Goal: Manage account settings

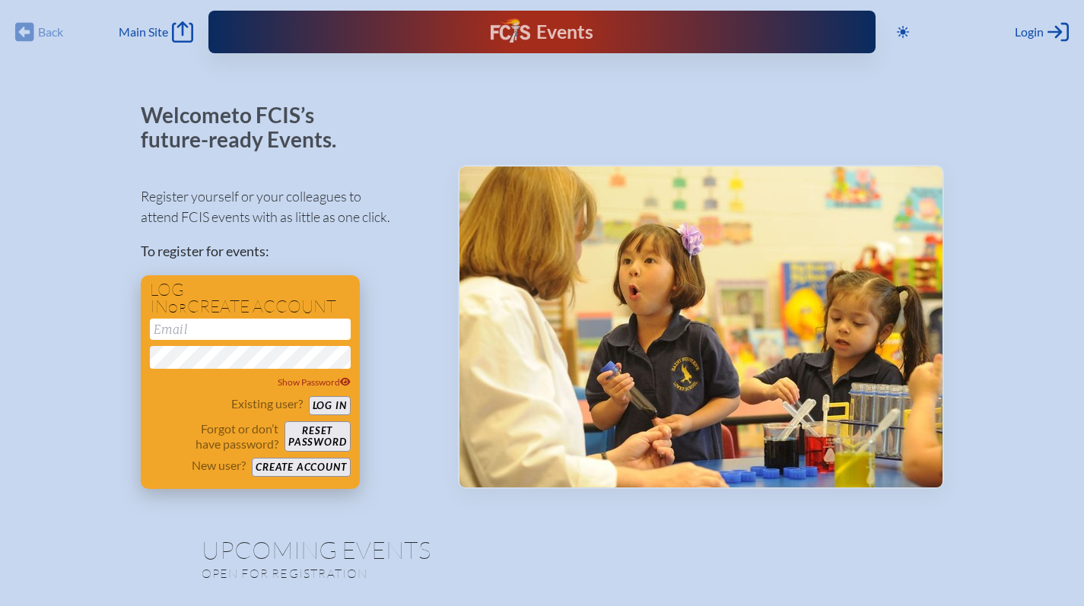
type input "[EMAIL_ADDRESS][DOMAIN_NAME]"
click at [325, 408] on button "Log in" at bounding box center [330, 405] width 42 height 19
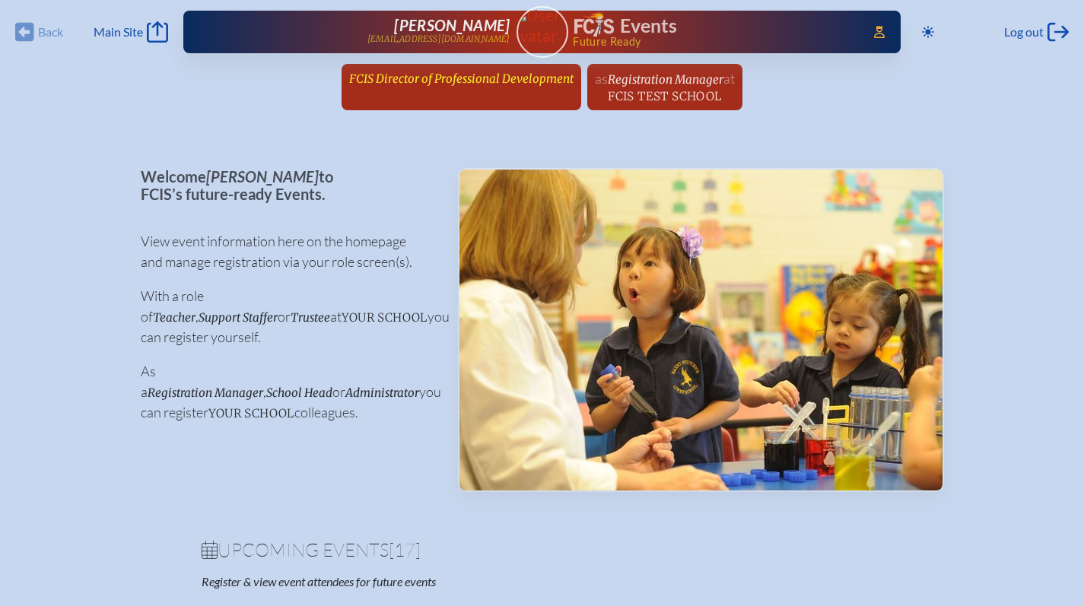
click at [465, 82] on span "FCIS Director of Professional Development" at bounding box center [461, 79] width 224 height 14
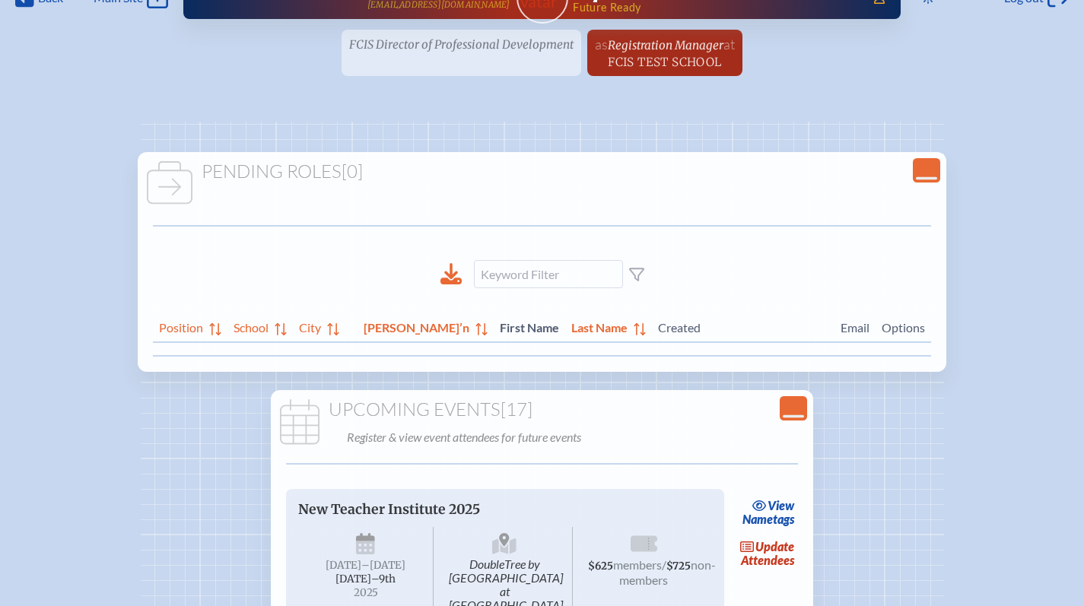
scroll to position [34, 0]
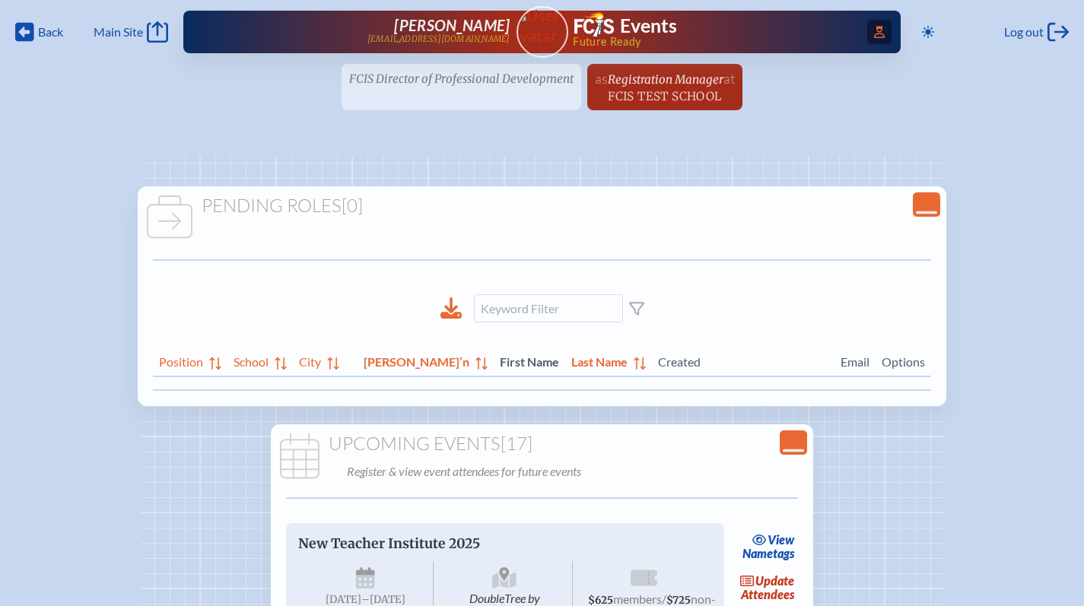
click at [875, 33] on icon "Access Users..." at bounding box center [879, 32] width 11 height 12
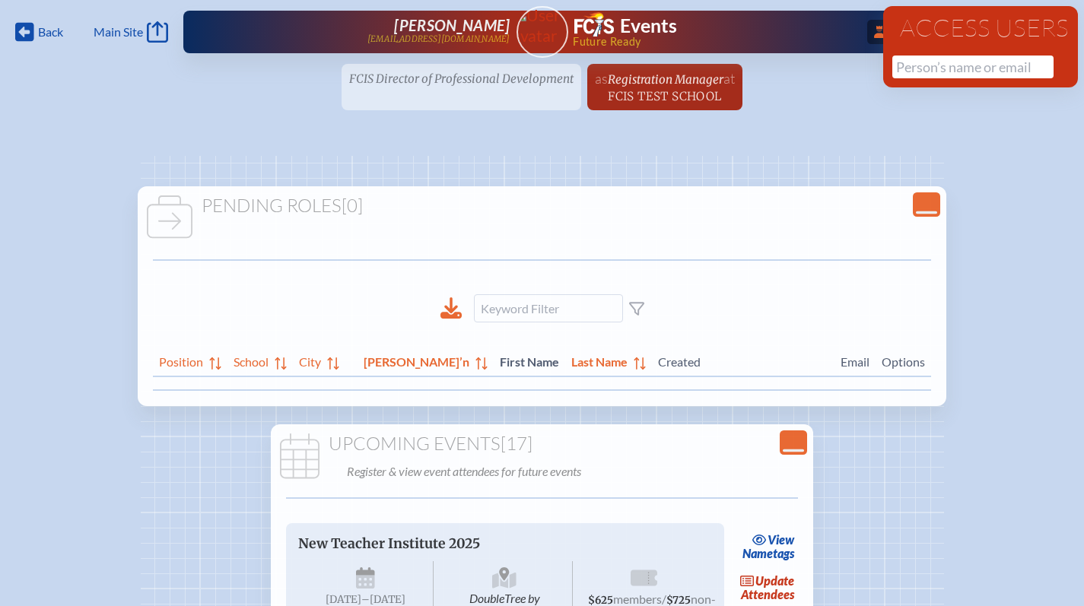
click at [921, 83] on div "Access Users No results found" at bounding box center [980, 46] width 195 height 81
click at [920, 66] on input "text" at bounding box center [972, 67] width 161 height 23
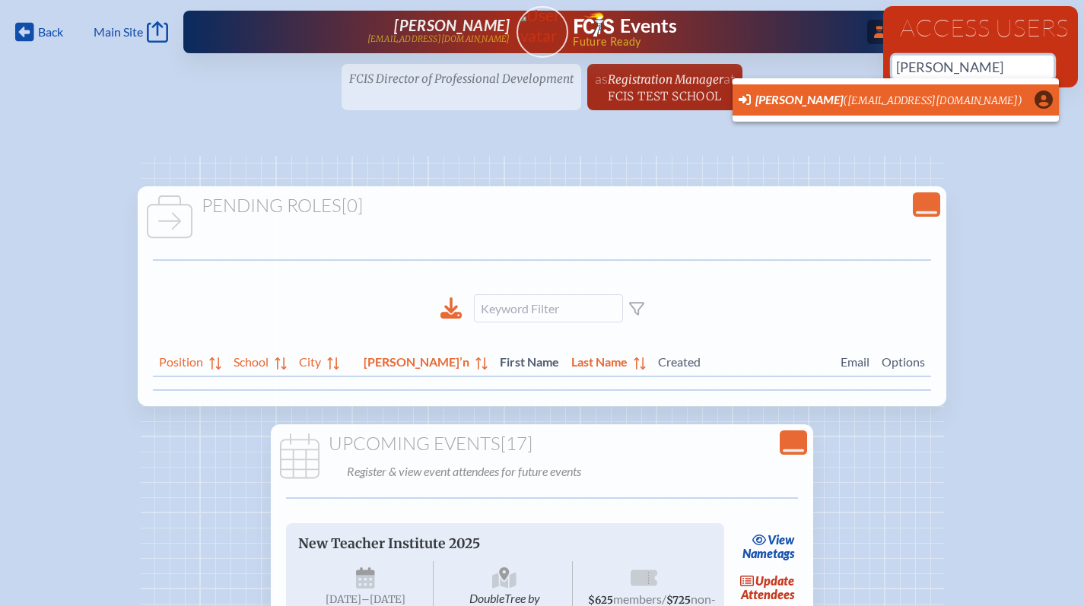
scroll to position [0, 11]
click at [821, 89] on li "Derek Cummings (dcummings@creationvillage.com) User Profile" at bounding box center [896, 99] width 326 height 31
type input "[EMAIL_ADDRESS][DOMAIN_NAME]"
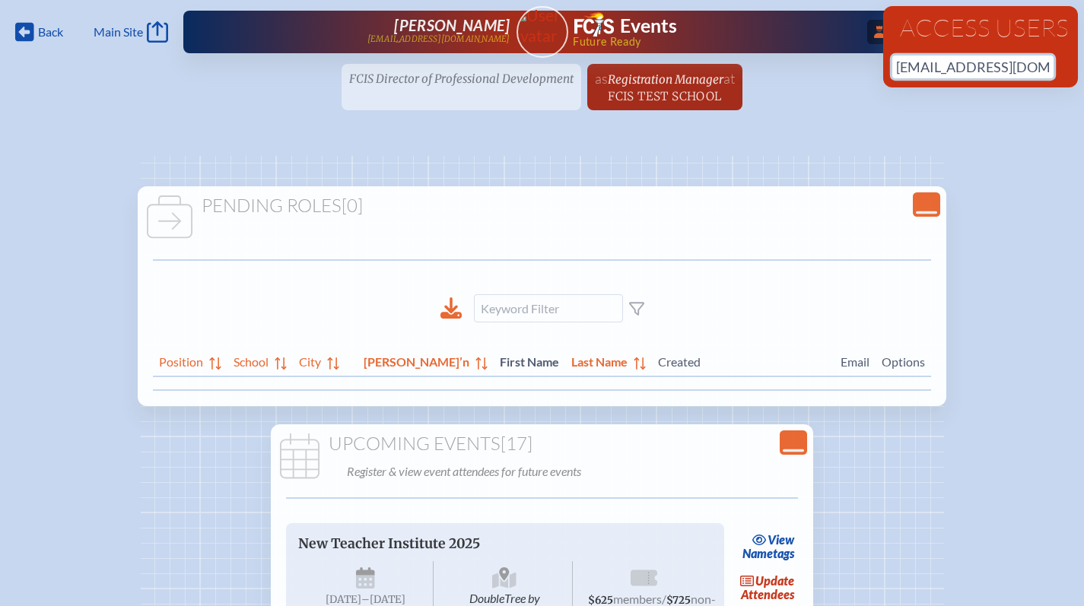
scroll to position [0, 51]
click at [933, 75] on input "[EMAIL_ADDRESS][DOMAIN_NAME]" at bounding box center [972, 67] width 161 height 23
click at [874, 32] on icon "...Close Access Users" at bounding box center [879, 32] width 11 height 12
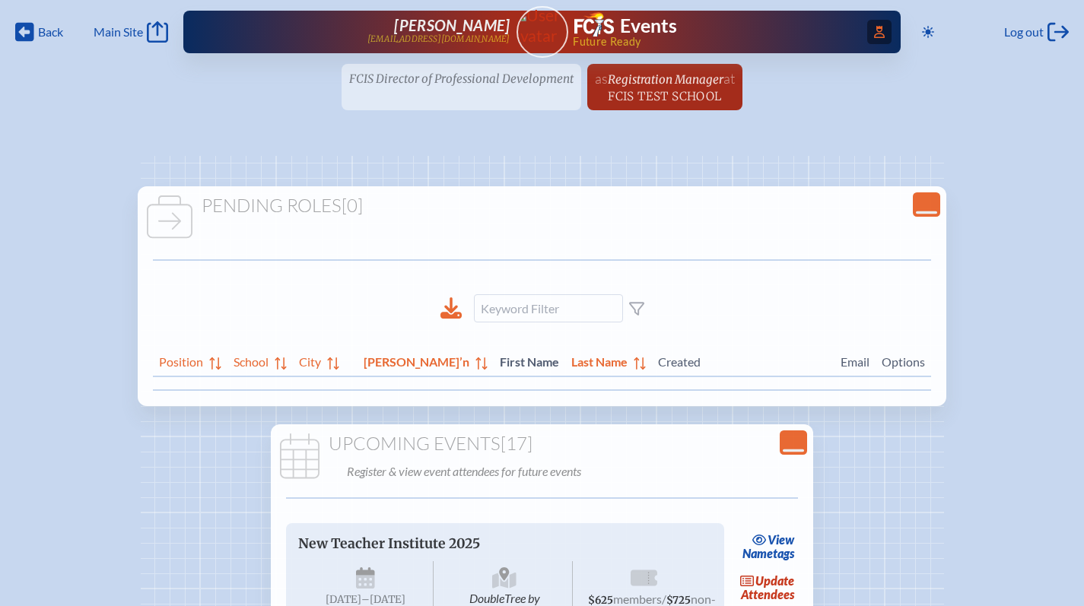
click at [874, 32] on icon "Access Users..." at bounding box center [879, 32] width 11 height 12
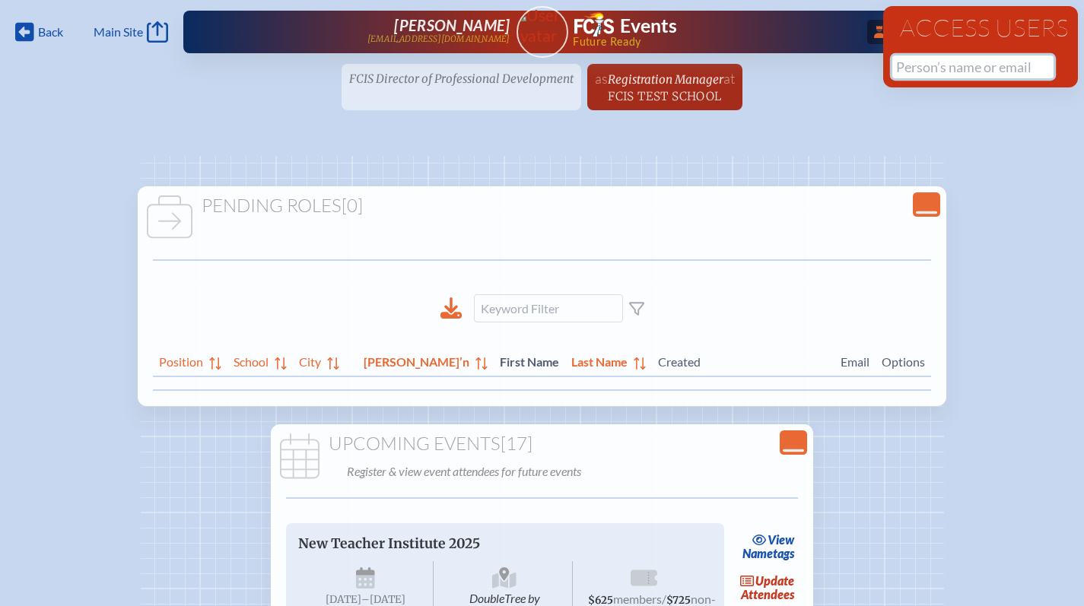
click at [899, 76] on input "text" at bounding box center [972, 67] width 161 height 23
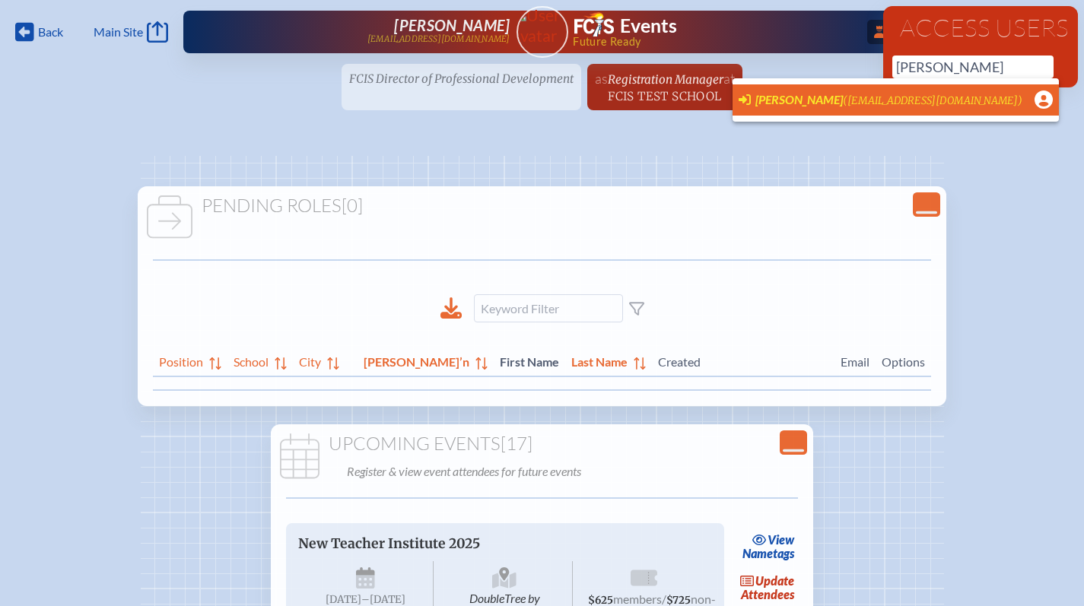
click at [755, 97] on span "[PERSON_NAME]" at bounding box center [798, 99] width 87 height 14
type input "[EMAIL_ADDRESS][DOMAIN_NAME]"
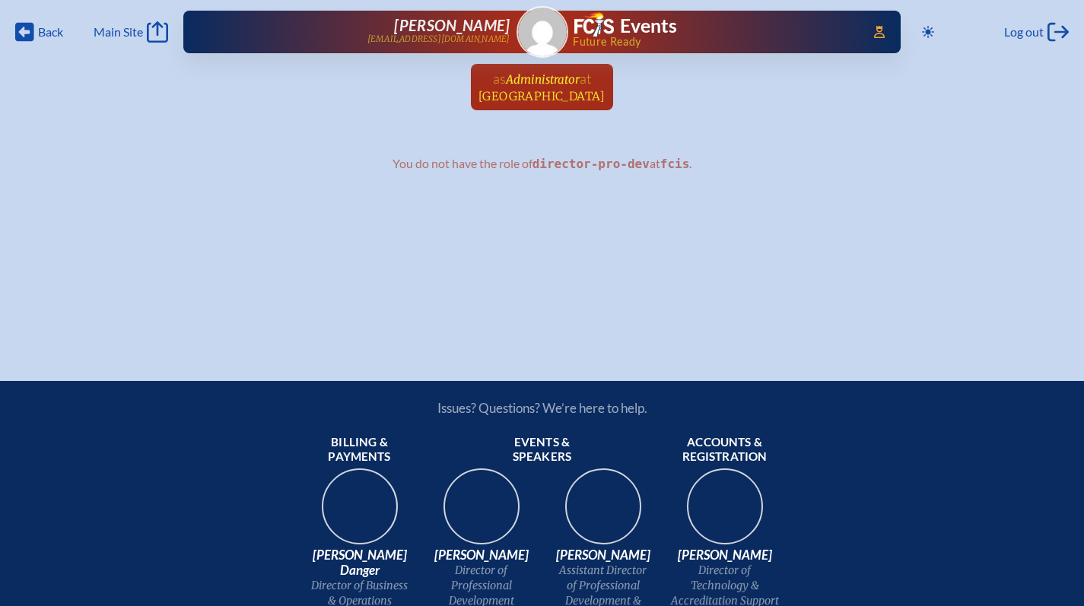
click at [529, 77] on span "Administrator" at bounding box center [543, 79] width 74 height 14
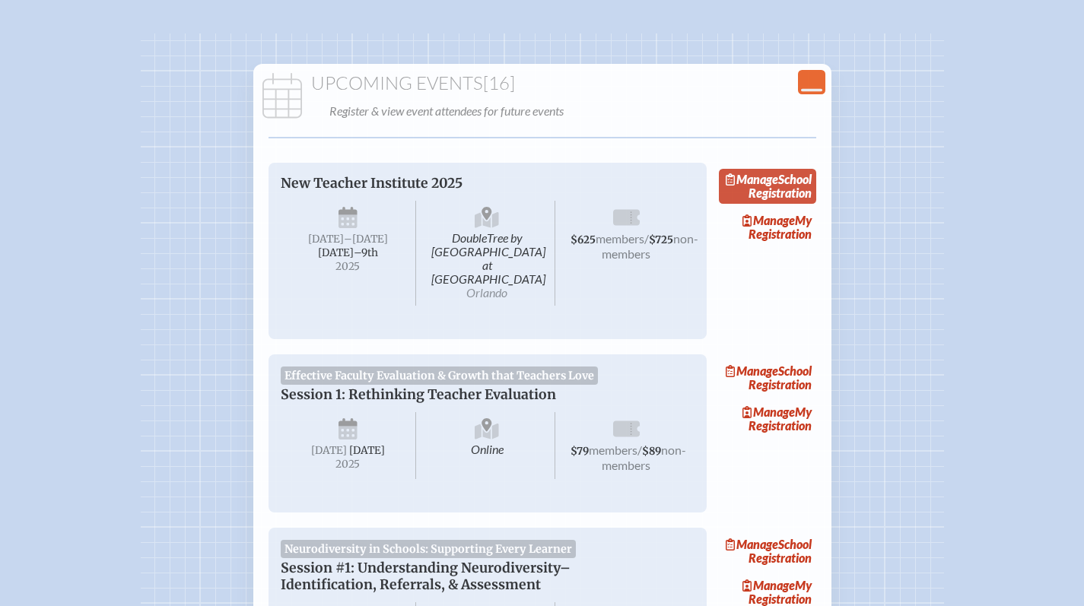
scroll to position [123, 0]
click at [792, 191] on link "Manage School Registration" at bounding box center [767, 185] width 97 height 35
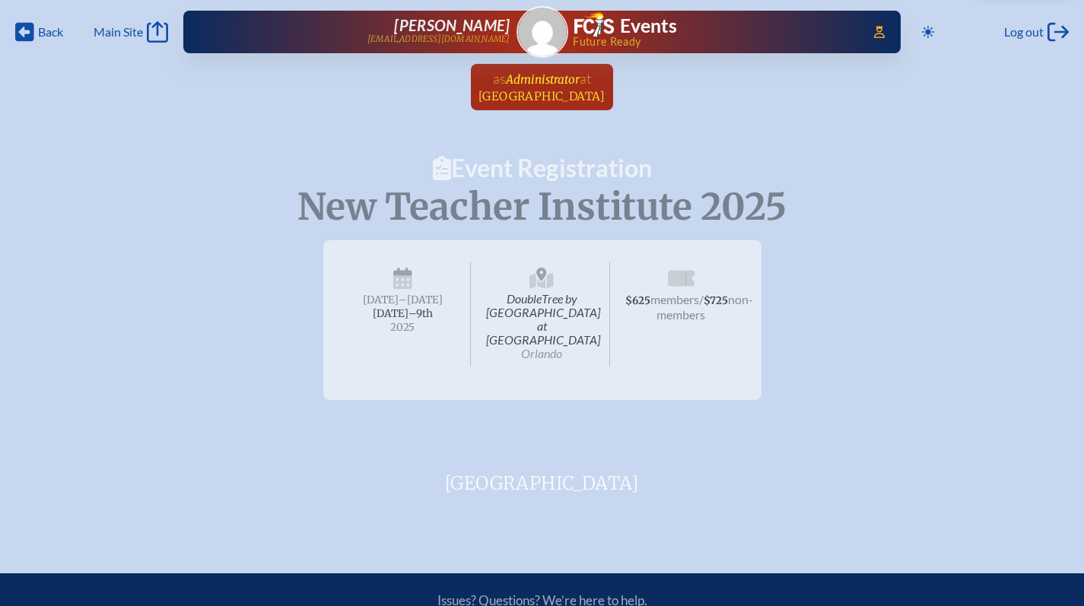
click at [576, 80] on span "Administrator" at bounding box center [543, 79] width 74 height 14
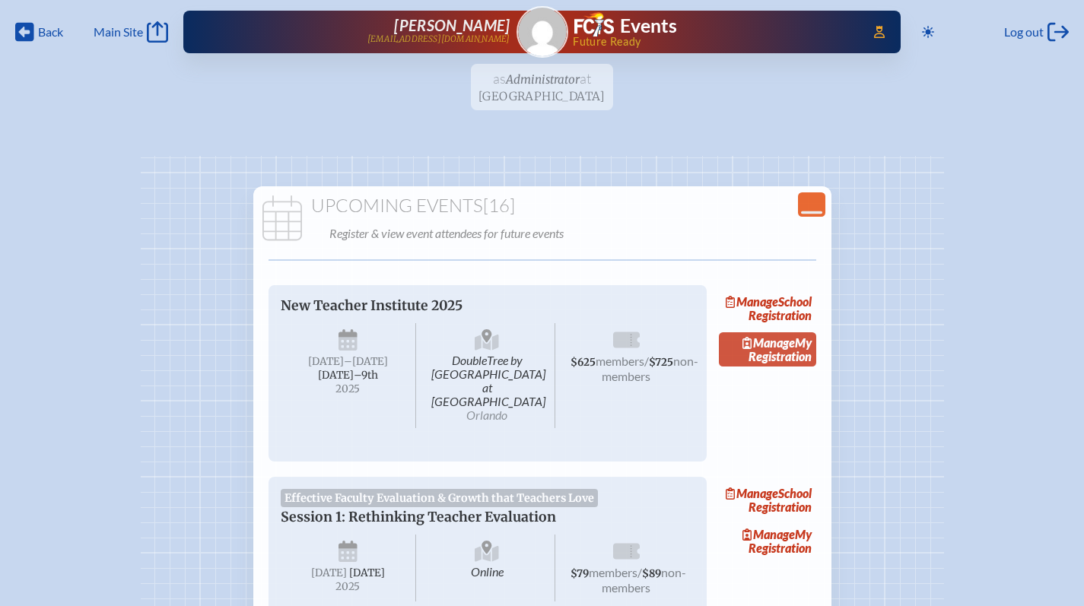
click at [781, 366] on link "Manage My Registration" at bounding box center [767, 349] width 97 height 35
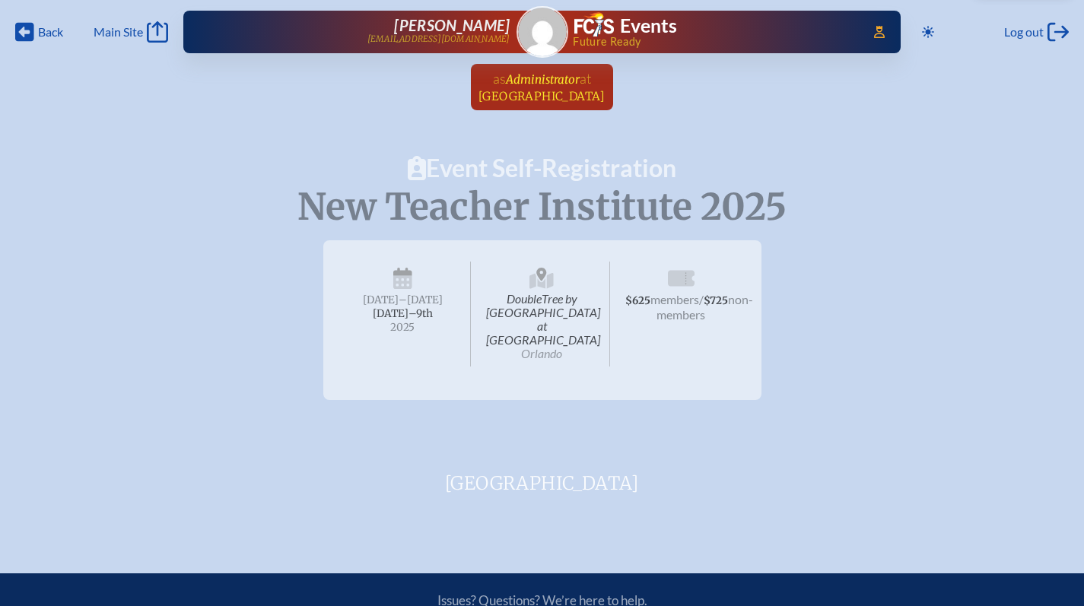
click at [501, 79] on span "as" at bounding box center [499, 78] width 13 height 17
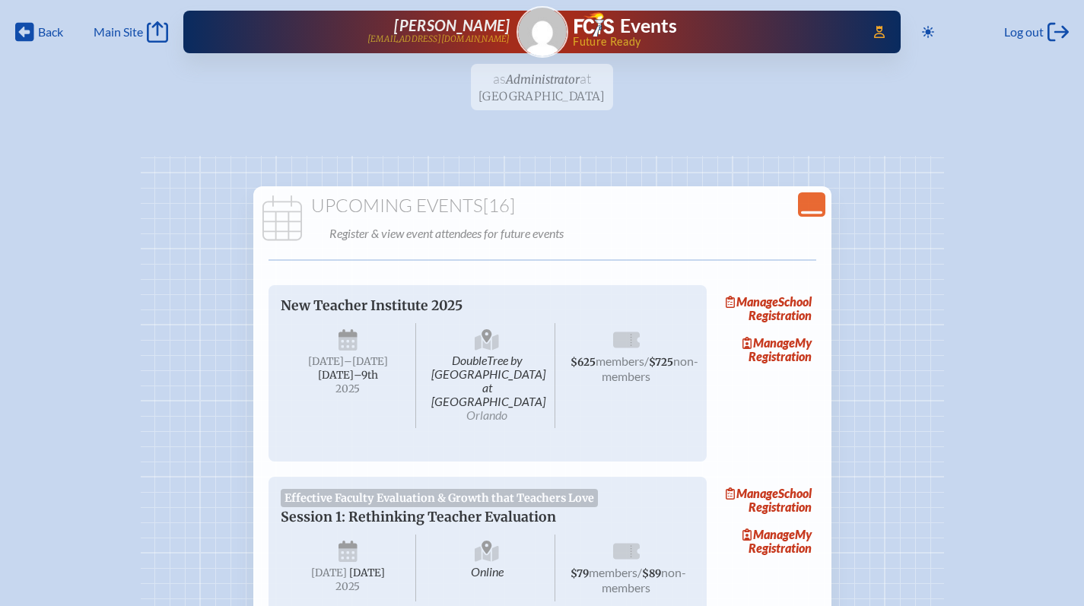
click at [808, 195] on icon "Close Console" at bounding box center [811, 204] width 21 height 21
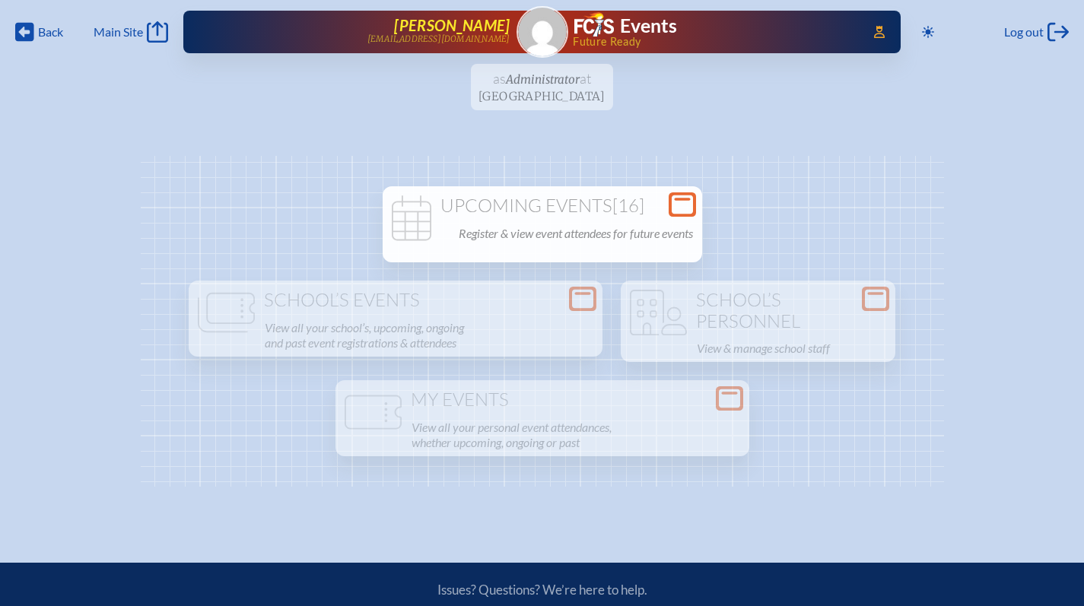
click at [440, 34] on p "[EMAIL_ADDRESS][DOMAIN_NAME]" at bounding box center [438, 39] width 143 height 10
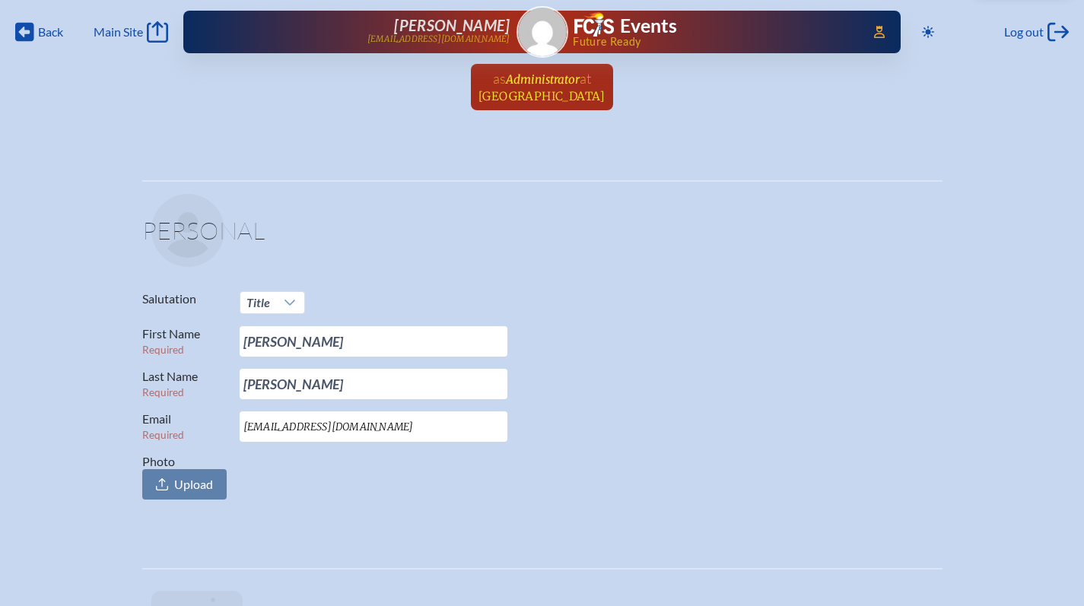
click at [547, 78] on span "Administrator" at bounding box center [543, 79] width 74 height 14
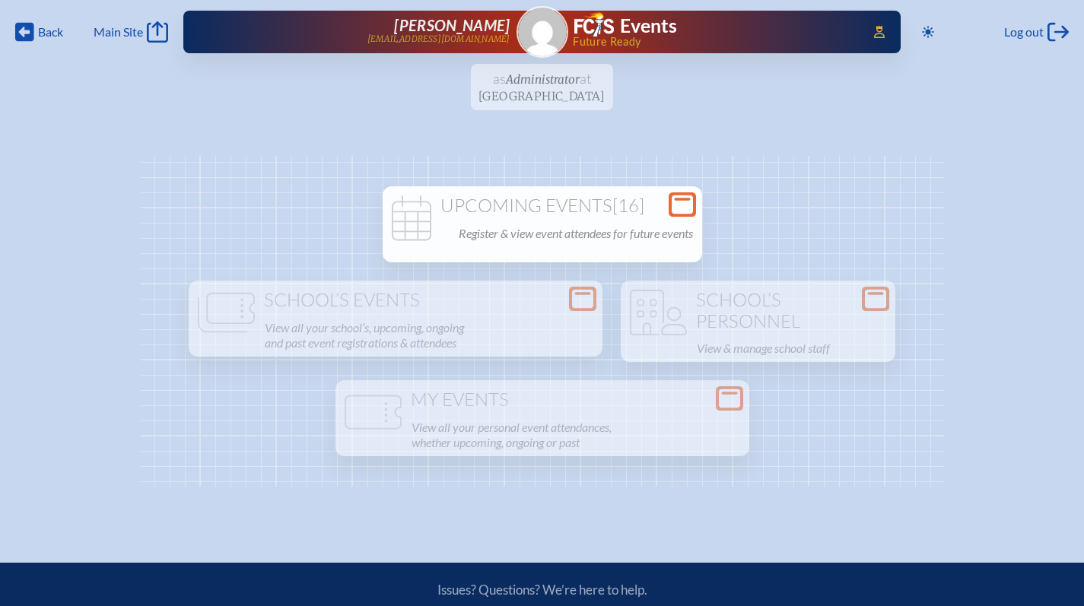
click at [584, 190] on div "Upcoming Events [16] Register & view event attendees for future events New Teac…" at bounding box center [542, 216] width 319 height 61
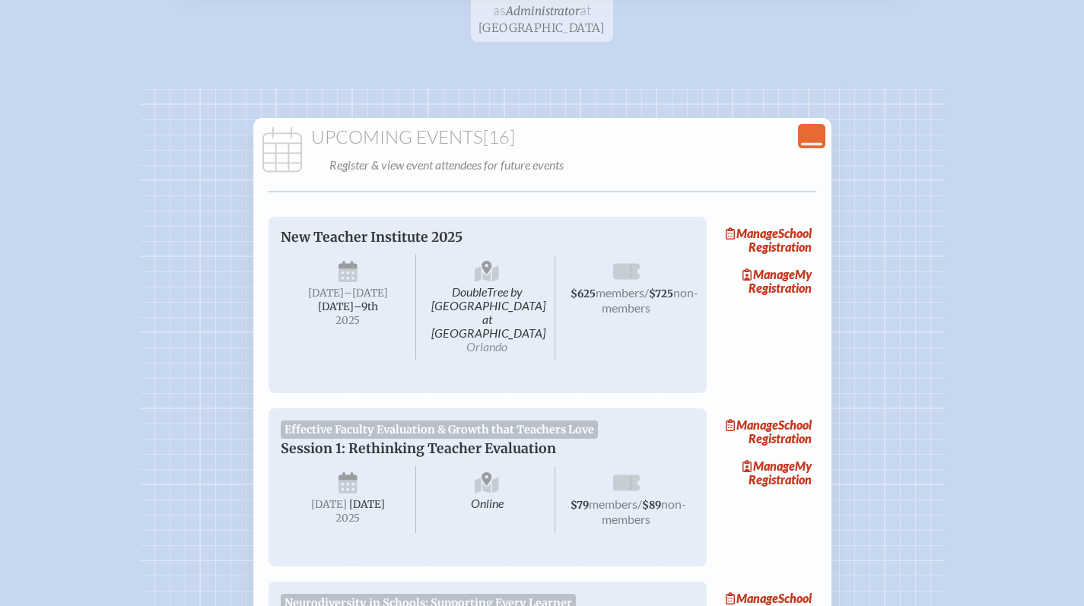
scroll to position [91, 0]
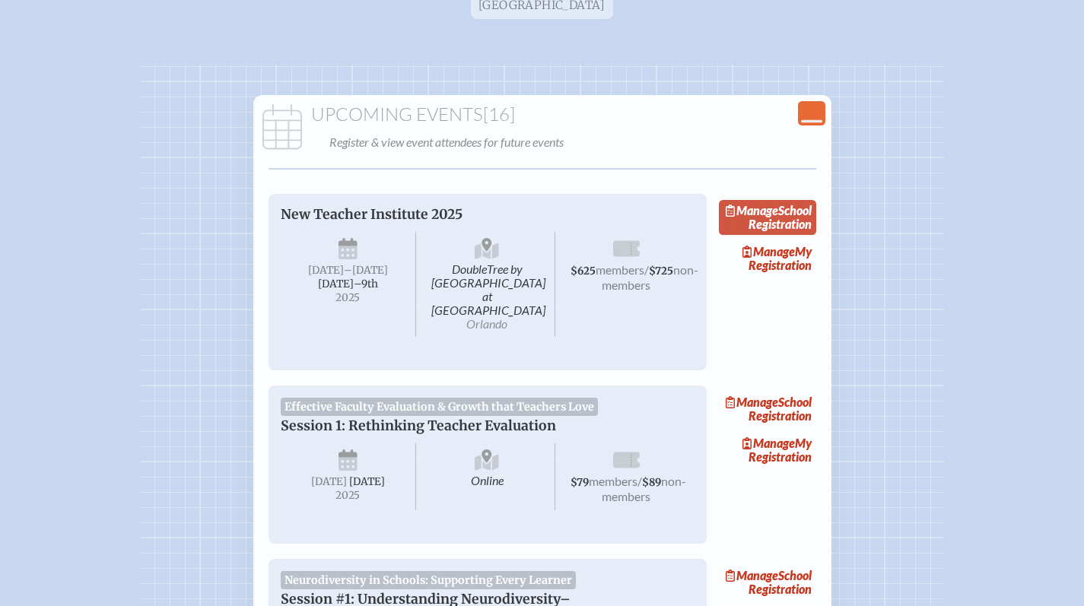
click at [778, 212] on span "Manage" at bounding box center [752, 210] width 52 height 14
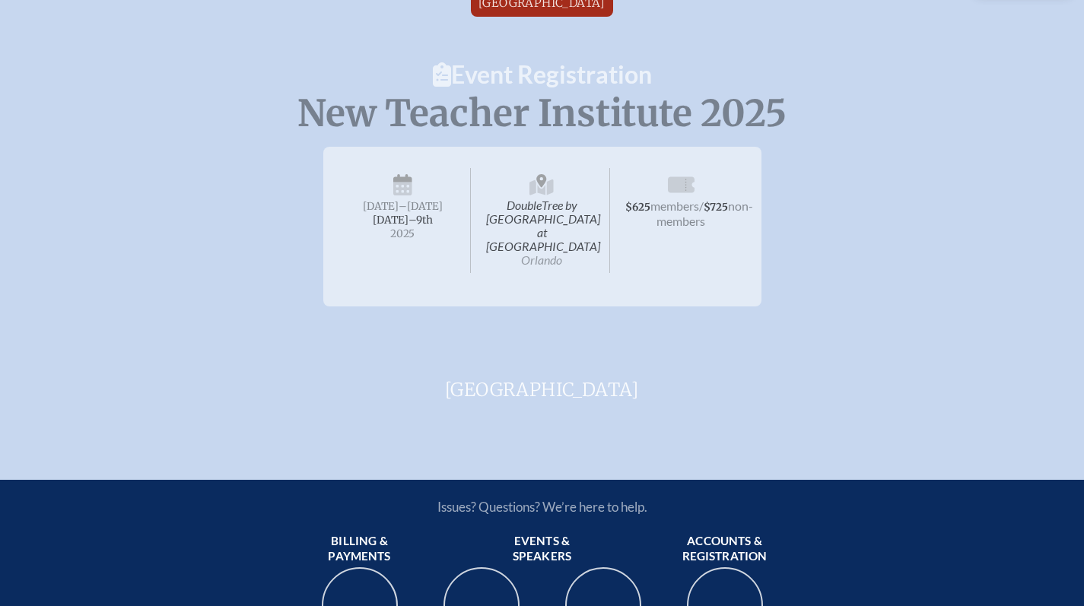
scroll to position [93, 0]
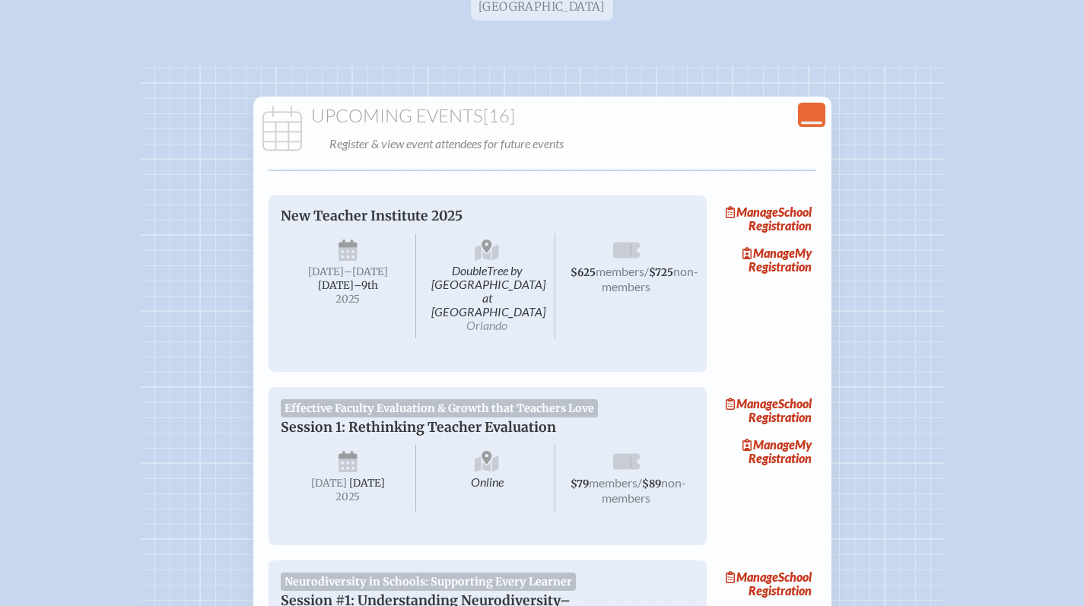
scroll to position [91, 0]
click at [771, 259] on span "Manage" at bounding box center [768, 251] width 52 height 14
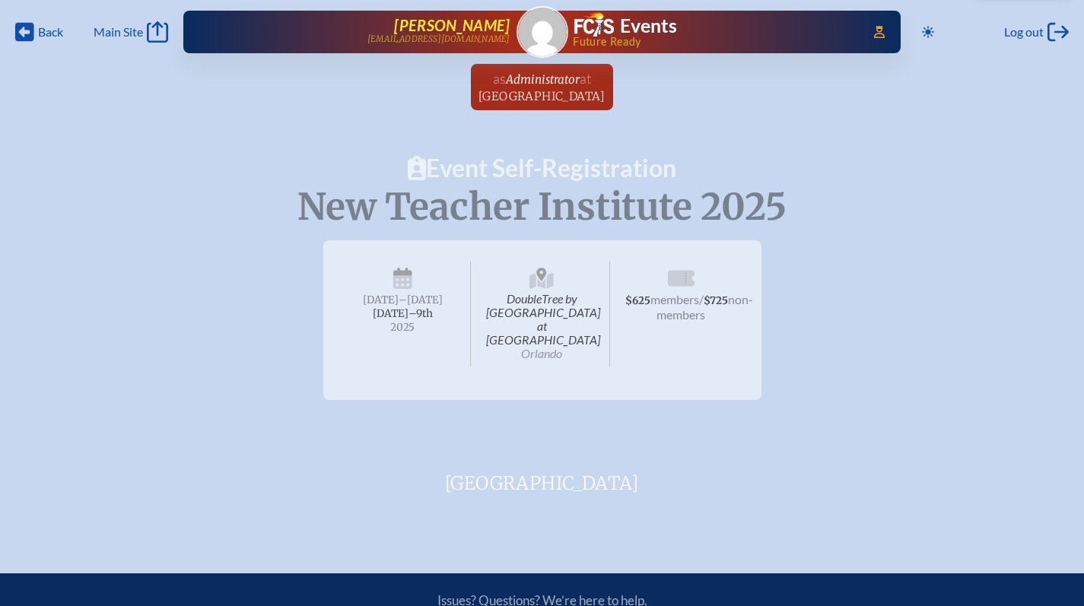
click at [437, 26] on span "[PERSON_NAME]" at bounding box center [452, 25] width 116 height 18
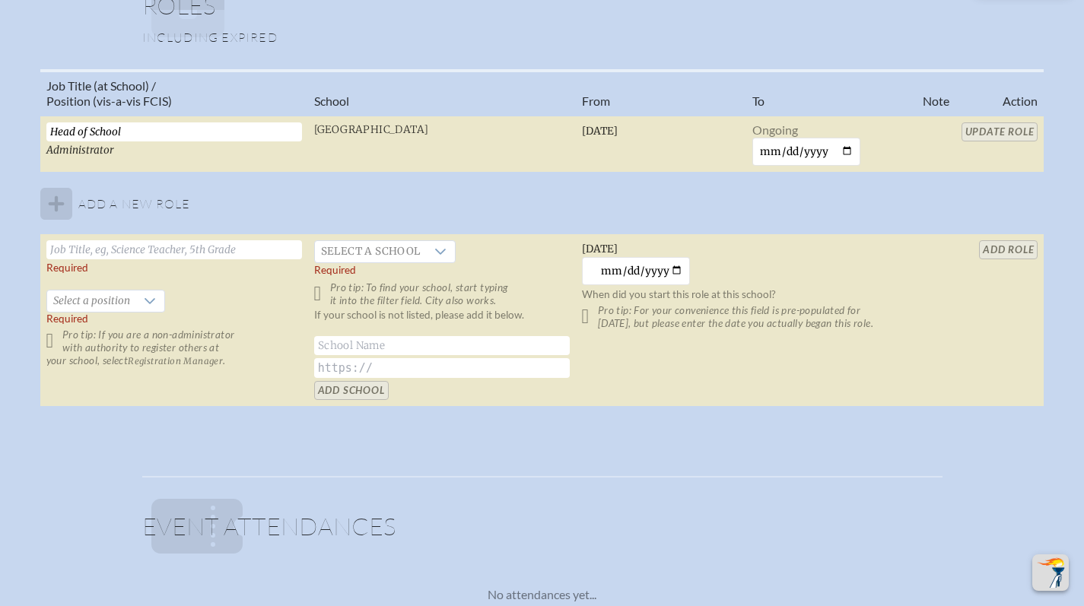
scroll to position [1006, 0]
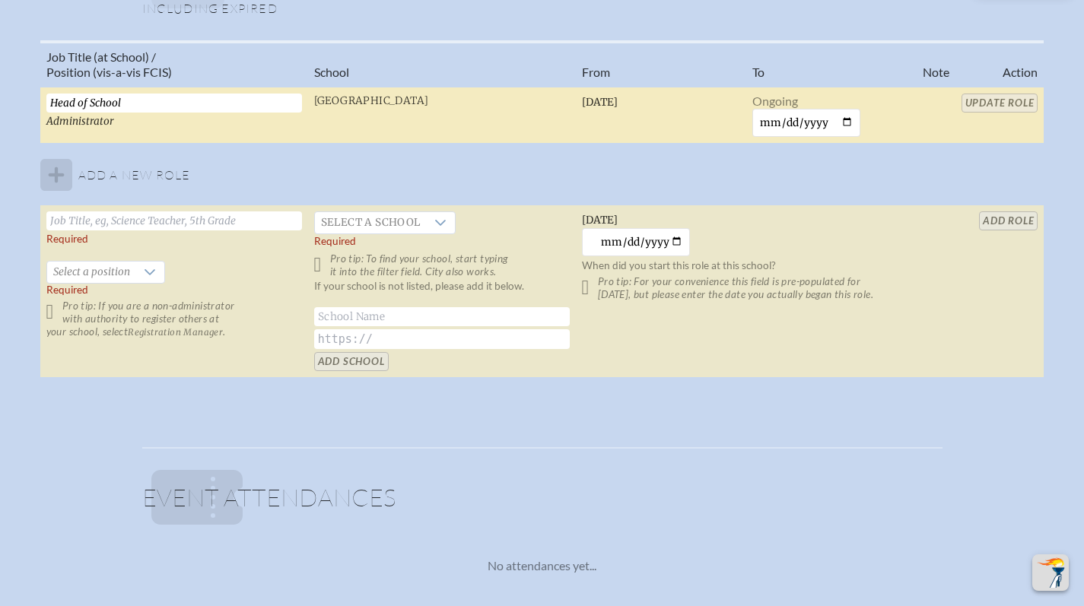
click at [75, 119] on span "Administrator" at bounding box center [80, 121] width 68 height 13
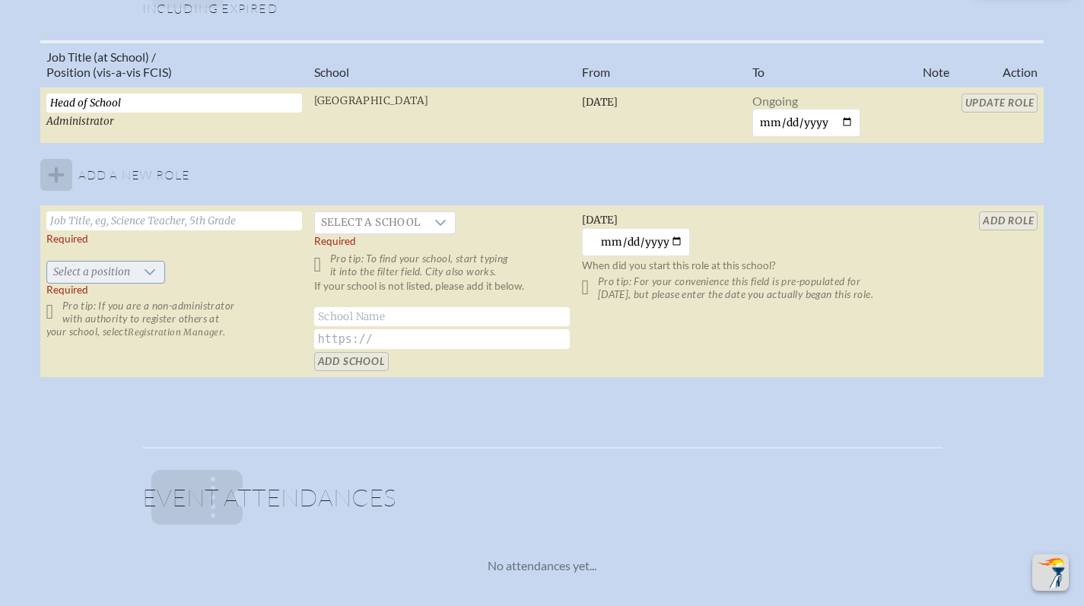
click at [68, 272] on span "Select a position" at bounding box center [91, 272] width 89 height 21
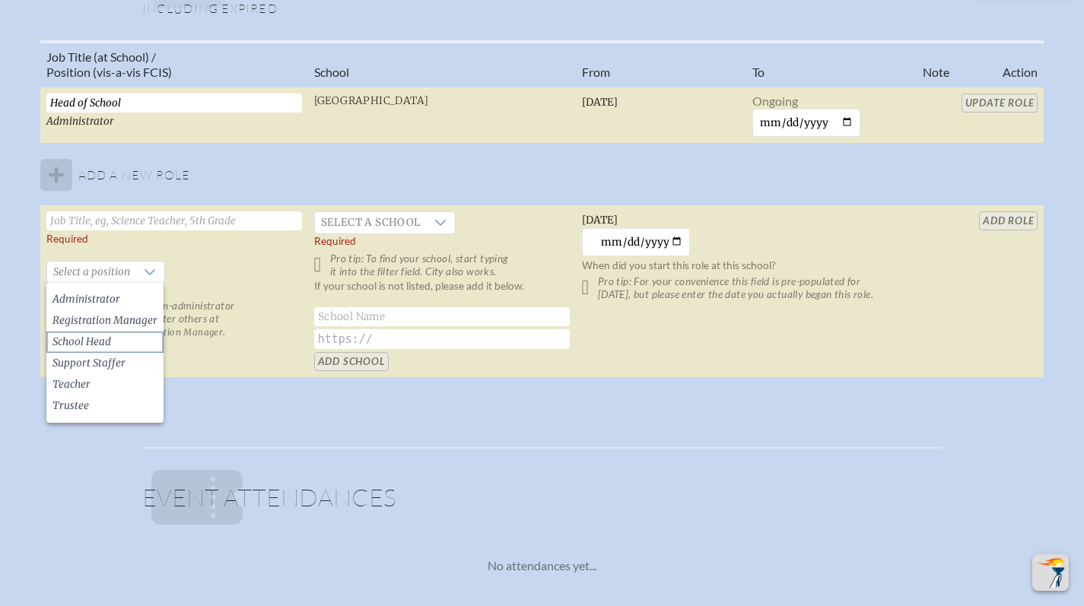
click at [84, 343] on span "School Head" at bounding box center [81, 342] width 59 height 15
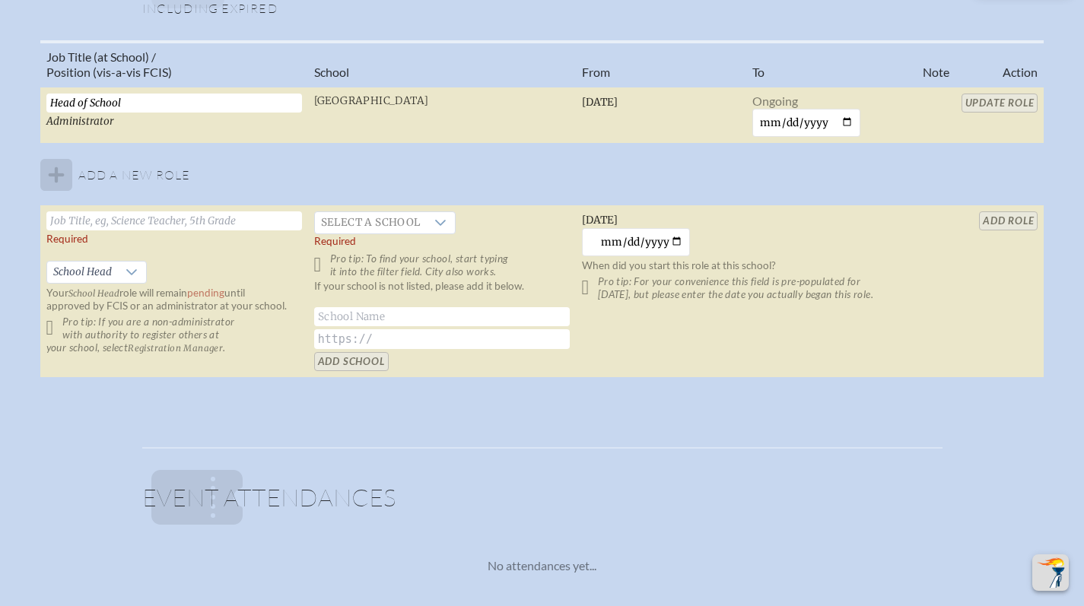
click at [131, 220] on input "text" at bounding box center [174, 220] width 256 height 19
type input "Head of School"
